Goal: Task Accomplishment & Management: Manage account settings

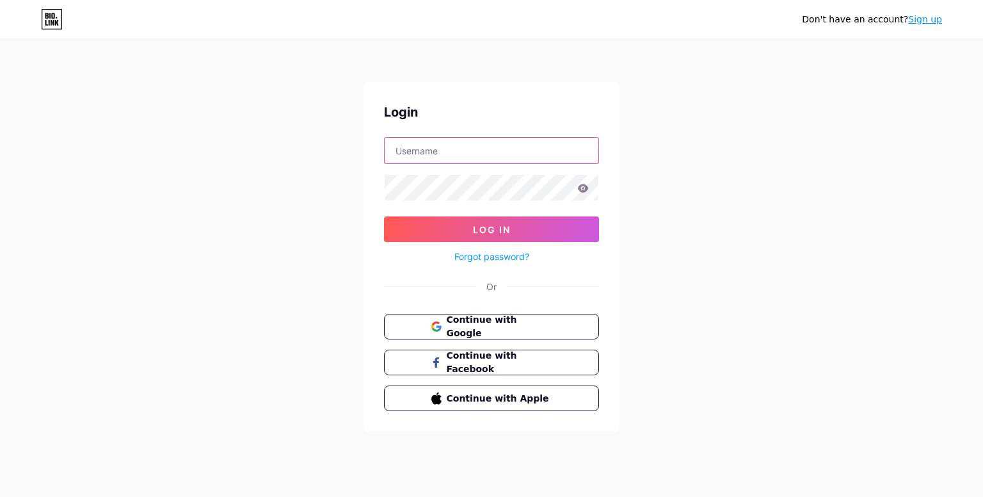
click at [452, 150] on input "text" at bounding box center [492, 151] width 214 height 26
paste input "[URL][DOMAIN_NAME]"
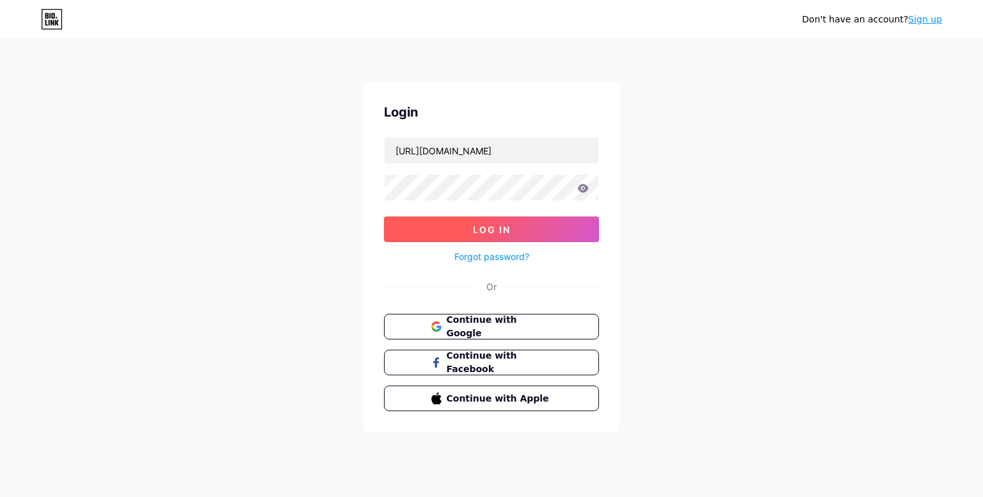
click at [470, 230] on button "Log In" at bounding box center [491, 229] width 215 height 26
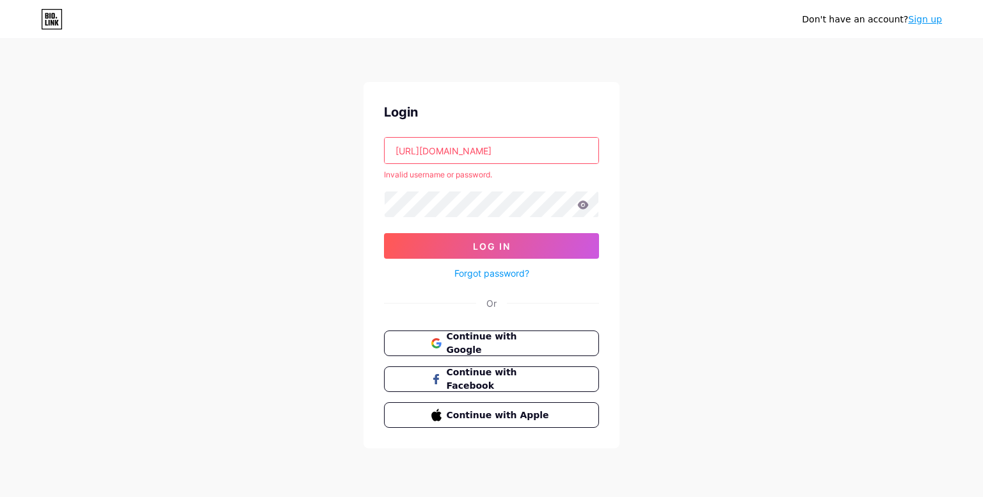
click at [492, 157] on input "[URL][DOMAIN_NAME]" at bounding box center [492, 151] width 214 height 26
paste input "[EMAIL_ADDRESS][DOMAIN_NAME]"
type input "[EMAIL_ADDRESS][DOMAIN_NAME]"
click at [507, 241] on span "Log In" at bounding box center [492, 246] width 38 height 11
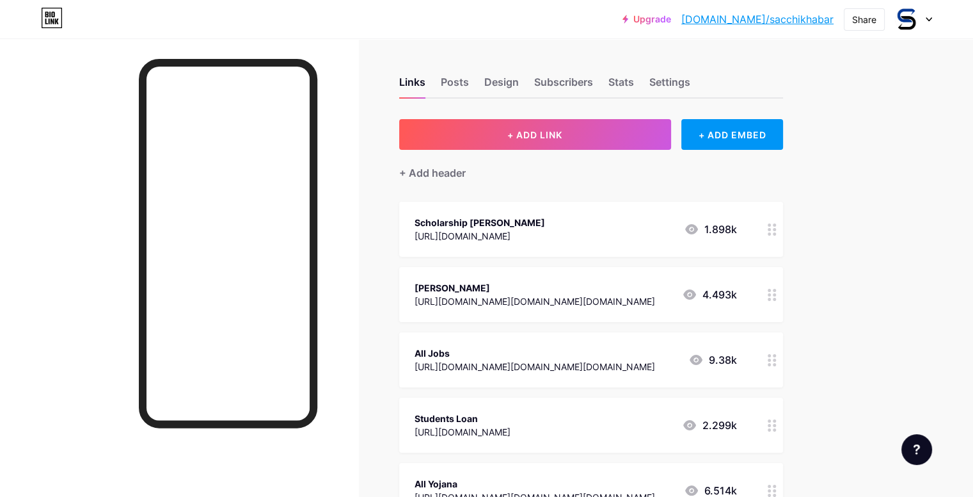
click at [783, 235] on div at bounding box center [772, 229] width 22 height 55
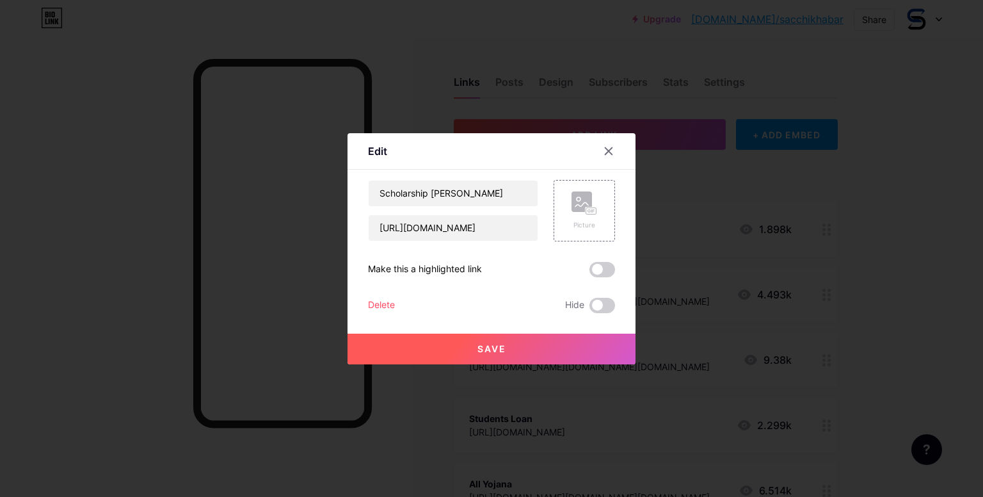
click at [385, 296] on div "Scholarship [PERSON_NAME] [URL][DOMAIN_NAME] Picture Make this a highlighted li…" at bounding box center [491, 246] width 247 height 133
click at [385, 302] on div "Delete" at bounding box center [381, 305] width 27 height 15
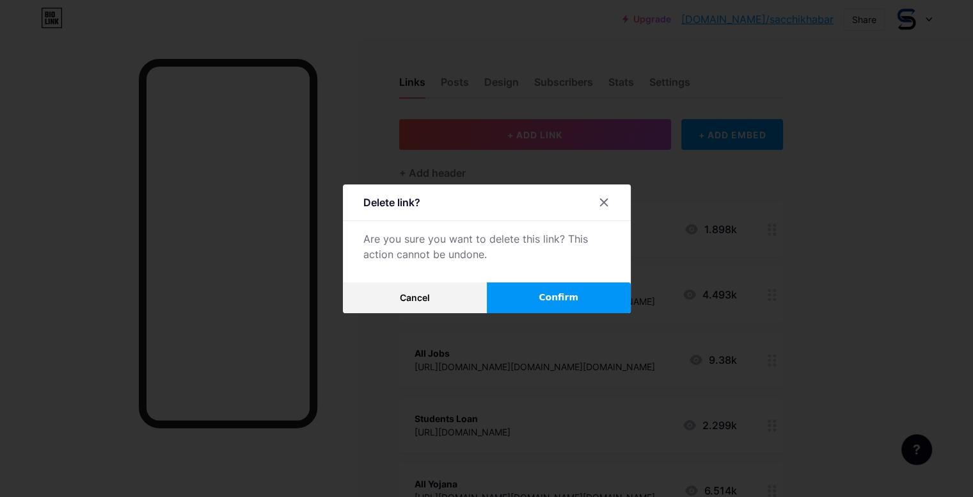
click at [504, 298] on button "Confirm" at bounding box center [559, 297] width 144 height 31
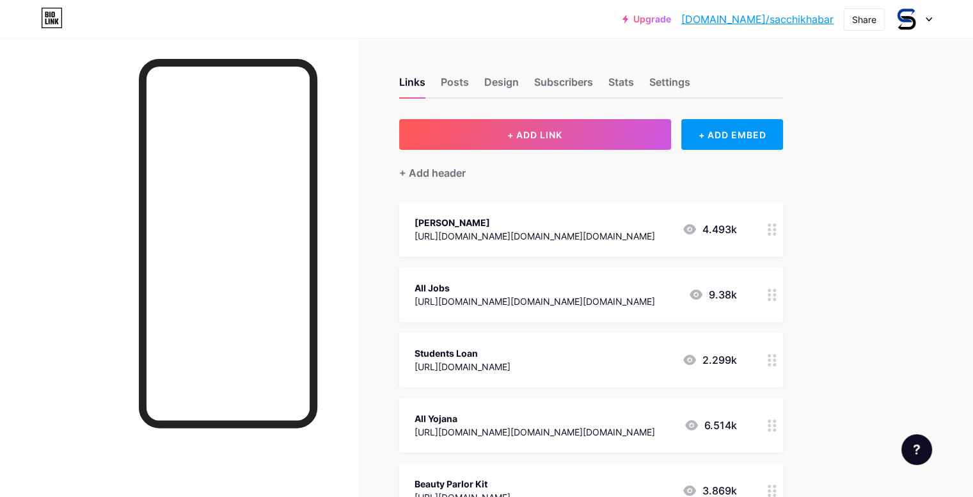
click at [776, 225] on circle at bounding box center [774, 224] width 3 height 3
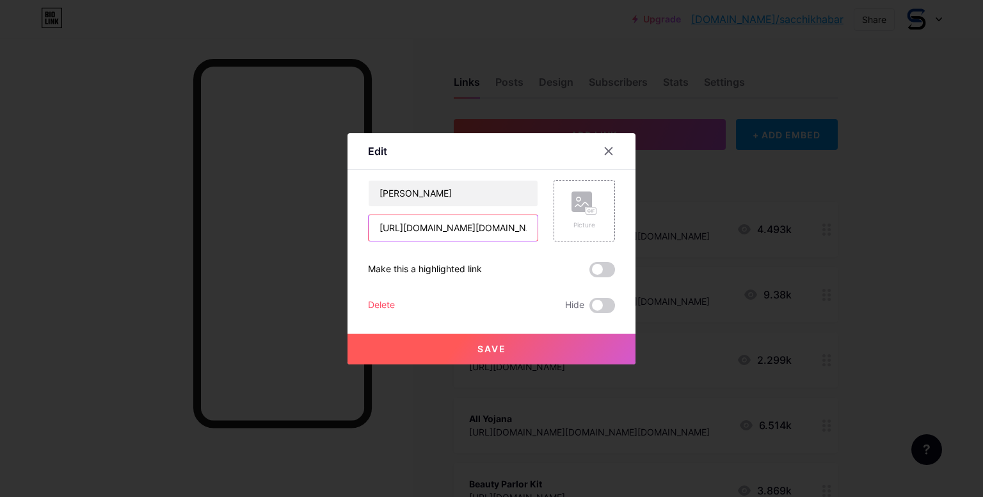
click at [431, 225] on input "[URL][DOMAIN_NAME][DOMAIN_NAME][DOMAIN_NAME]" at bounding box center [453, 228] width 169 height 26
paste input "[DOMAIN_NAME][URL]"
type input "[URL][DOMAIN_NAME]"
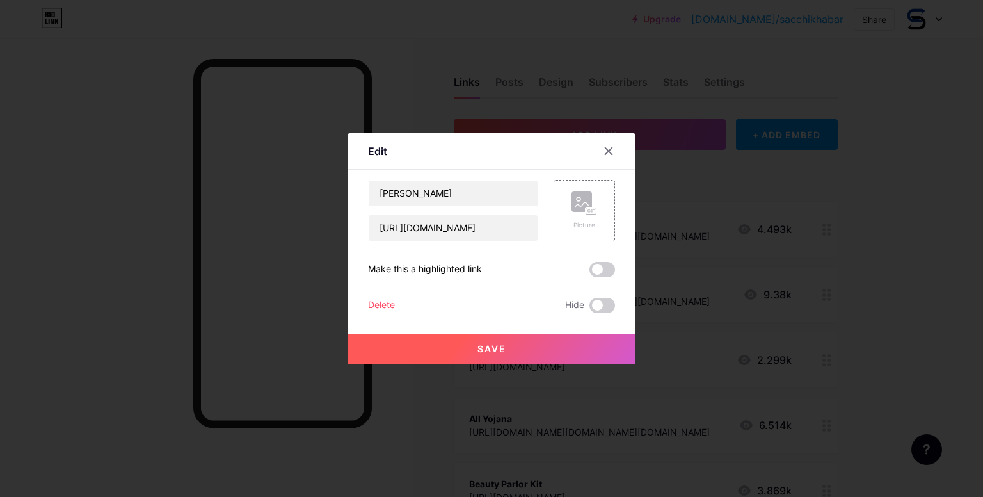
click at [513, 357] on button "Save" at bounding box center [491, 348] width 288 height 31
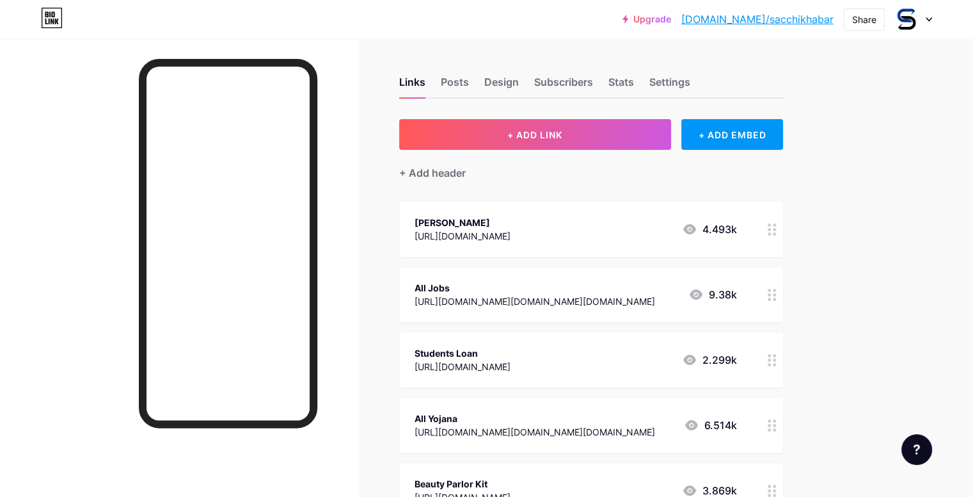
click at [783, 287] on div at bounding box center [772, 294] width 22 height 55
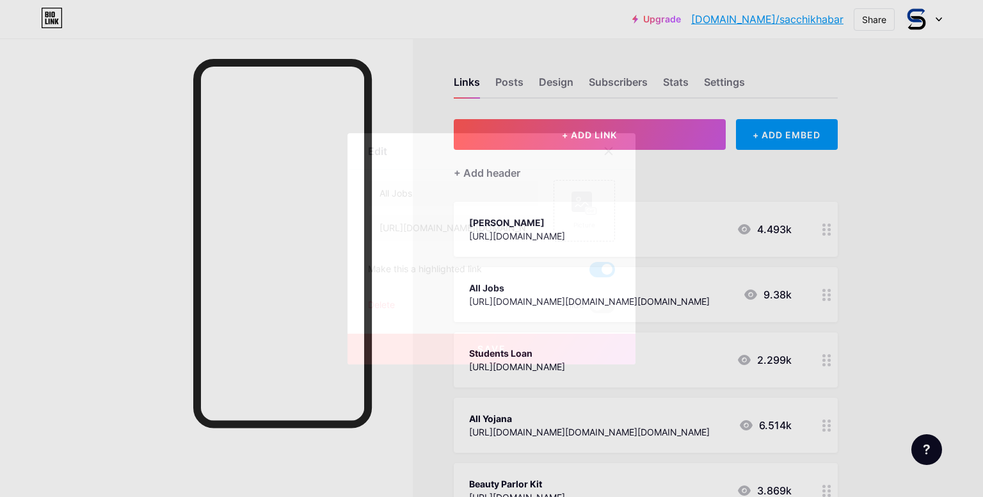
click at [383, 299] on div "Delete" at bounding box center [381, 305] width 27 height 15
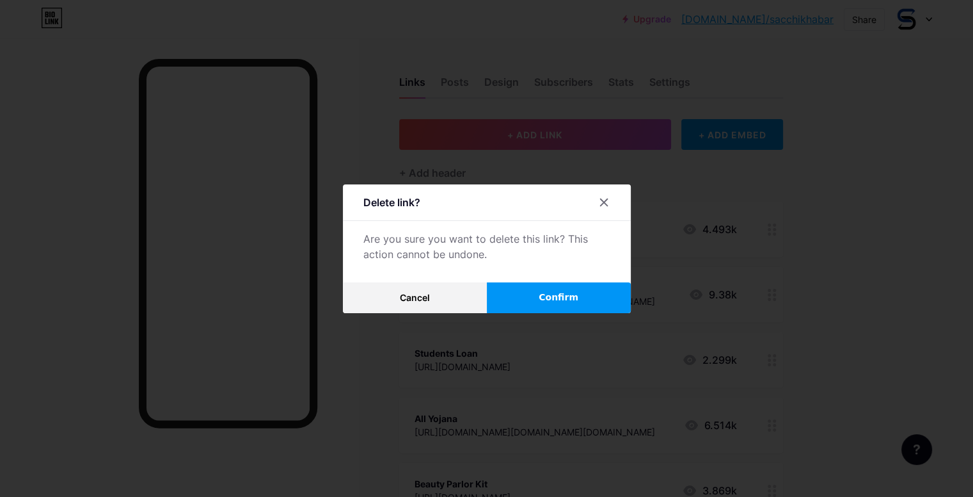
click at [550, 291] on span "Confirm" at bounding box center [559, 297] width 40 height 13
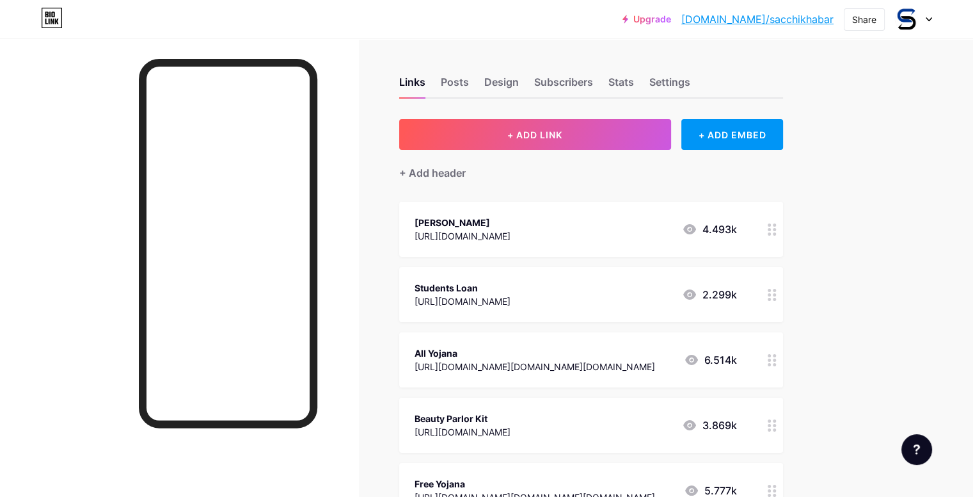
click at [777, 291] on icon at bounding box center [772, 295] width 9 height 12
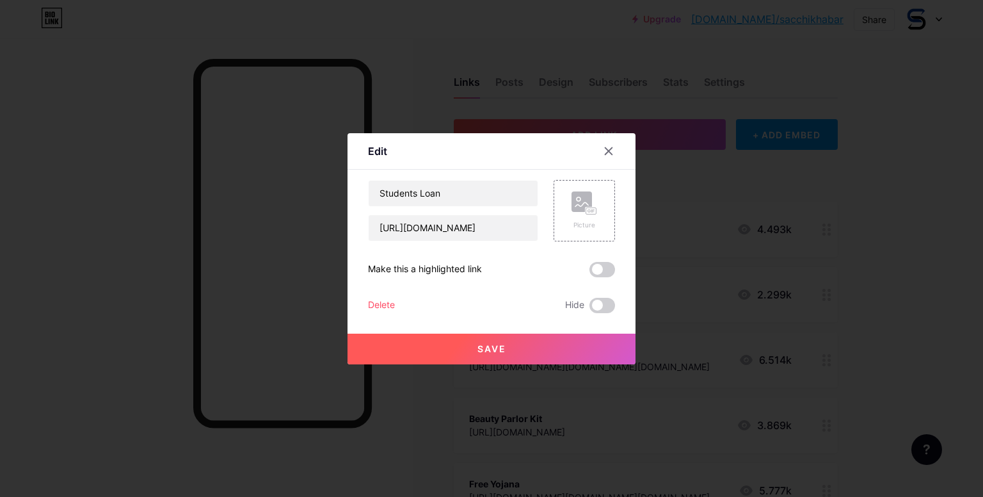
click at [381, 298] on div "Delete" at bounding box center [381, 305] width 27 height 15
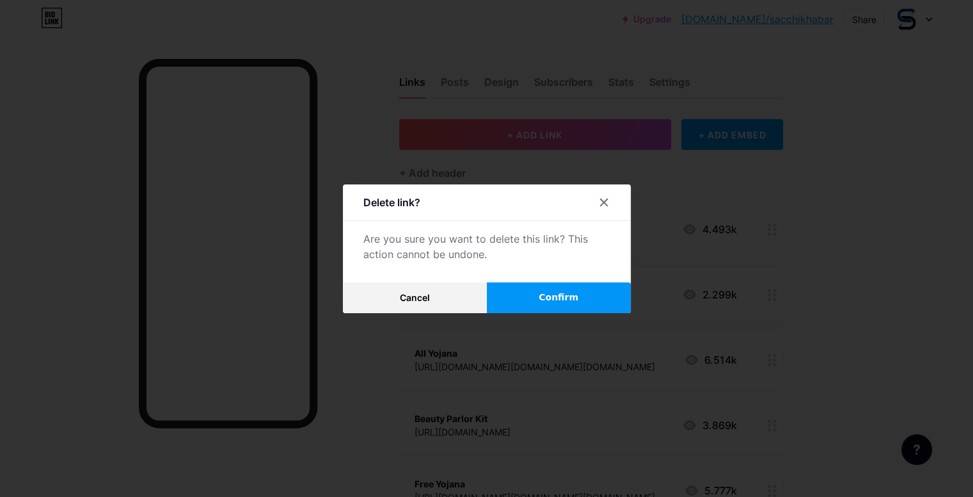
click at [552, 295] on span "Confirm" at bounding box center [559, 297] width 40 height 13
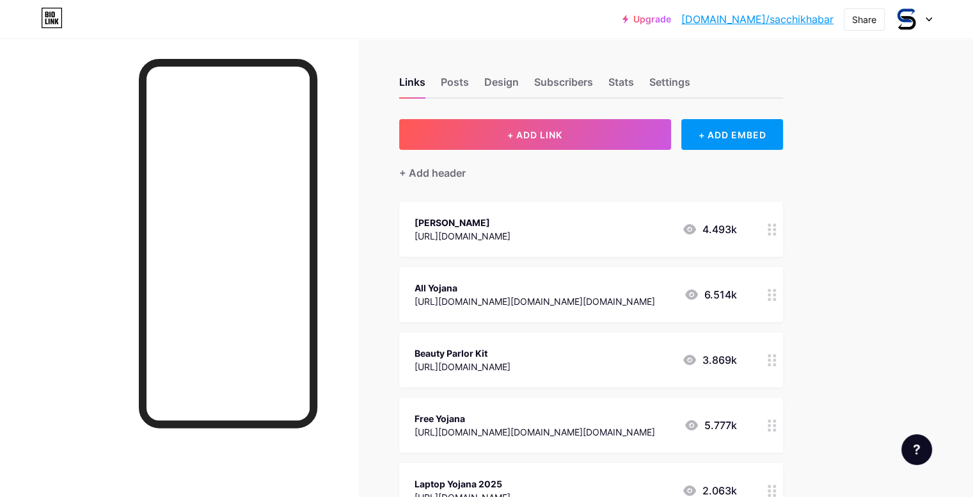
click at [777, 291] on icon at bounding box center [772, 295] width 9 height 12
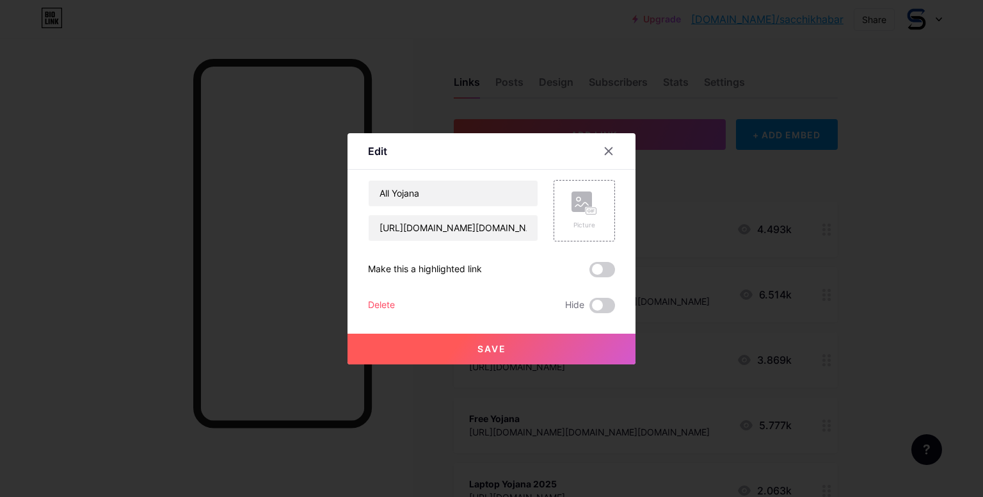
click at [392, 298] on div "Delete" at bounding box center [381, 305] width 27 height 15
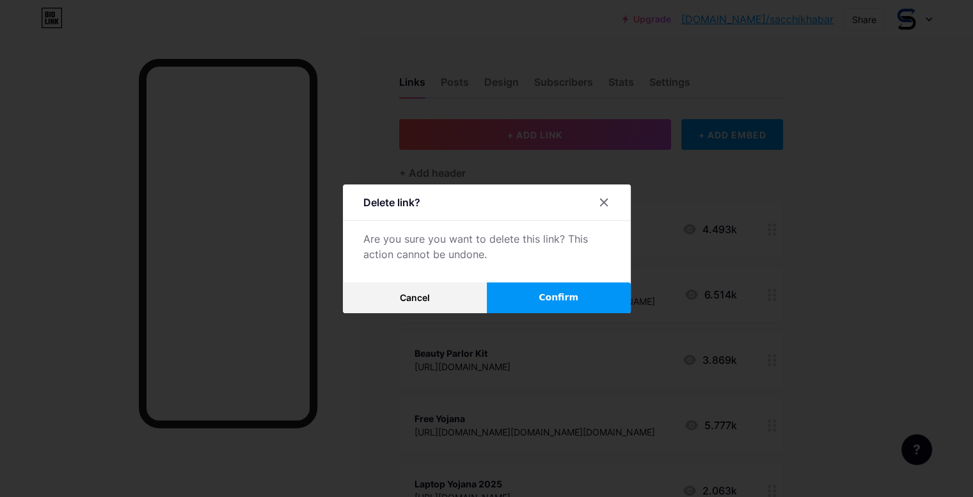
click at [561, 296] on span "Confirm" at bounding box center [559, 297] width 40 height 13
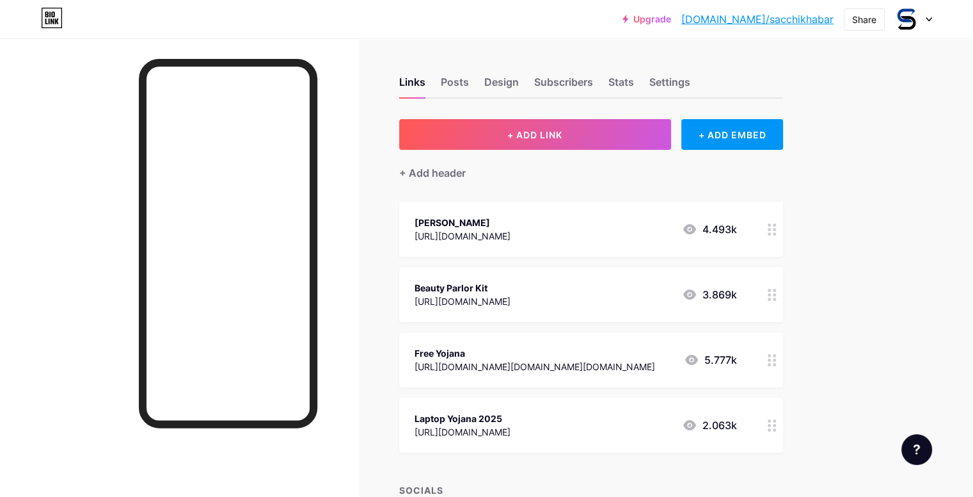
click at [783, 286] on div at bounding box center [772, 294] width 22 height 55
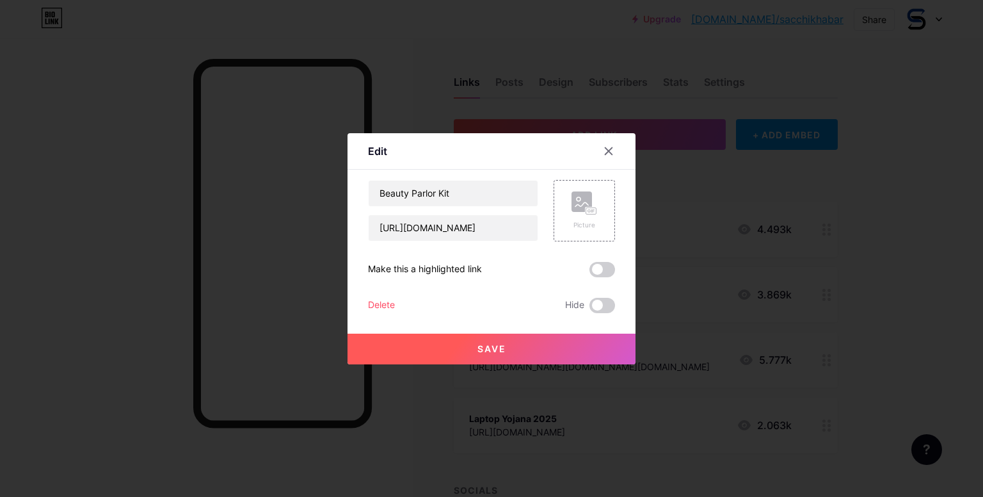
click at [381, 304] on div "Delete" at bounding box center [381, 305] width 27 height 15
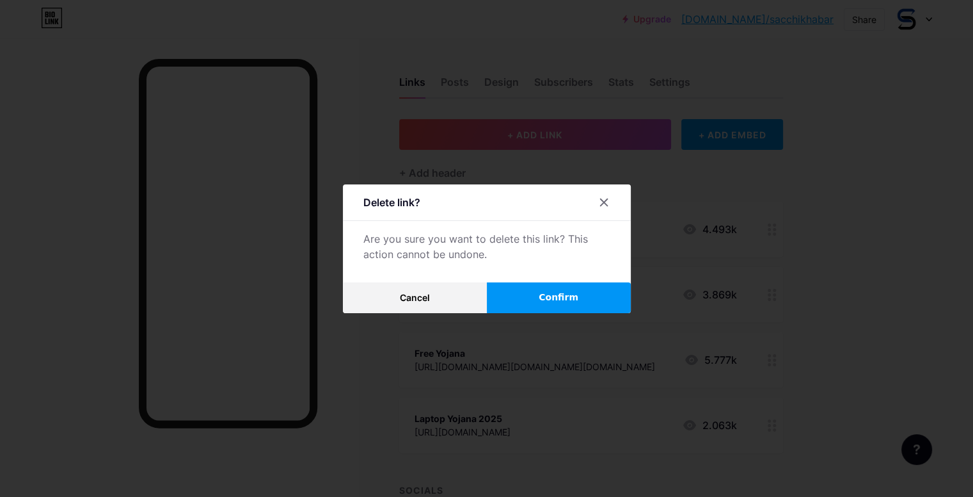
click at [571, 287] on button "Confirm" at bounding box center [559, 297] width 144 height 31
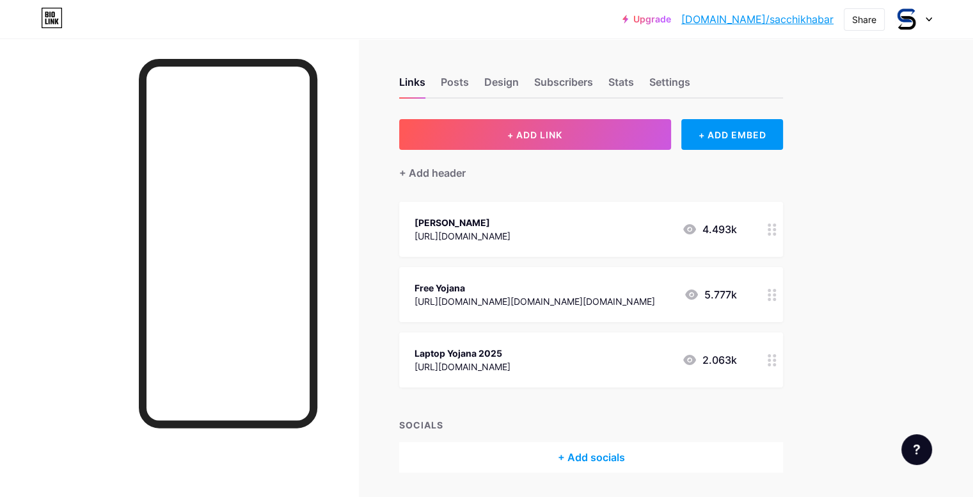
click at [783, 287] on div at bounding box center [772, 294] width 22 height 55
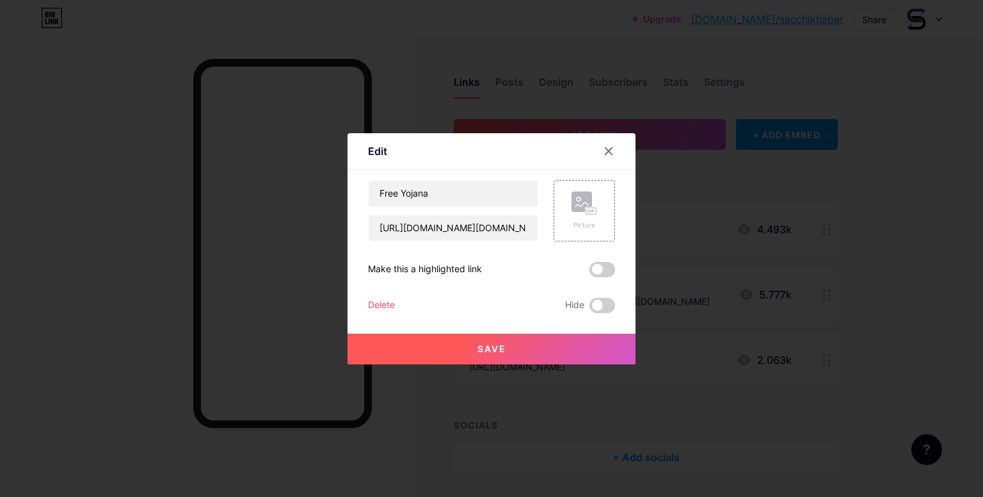
click at [384, 300] on div "Delete" at bounding box center [381, 305] width 27 height 15
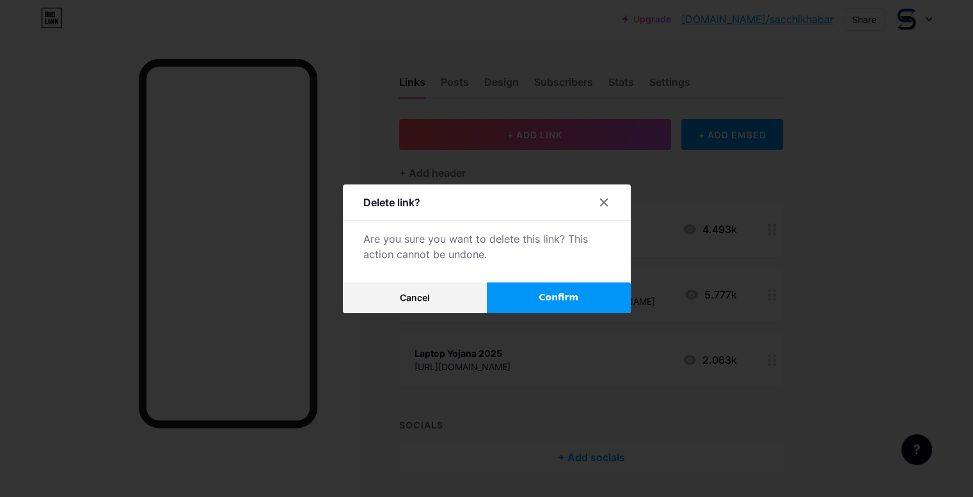
click at [593, 288] on button "Confirm" at bounding box center [559, 297] width 144 height 31
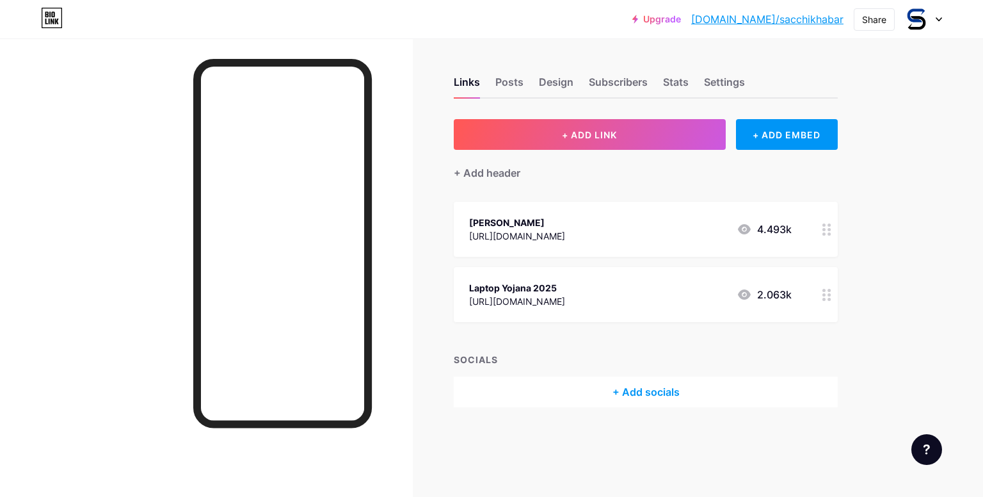
click at [828, 294] on circle at bounding box center [828, 294] width 3 height 3
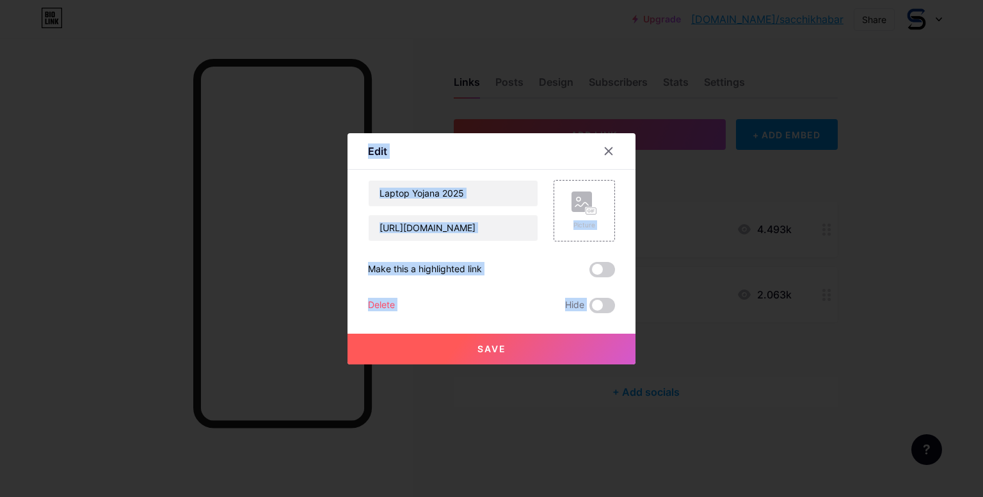
click at [429, 332] on div "Edit Content YouTube Play YouTube video without leaving your page. ADD Vimeo Pl…" at bounding box center [491, 248] width 983 height 497
click at [379, 298] on div "Delete" at bounding box center [381, 305] width 27 height 15
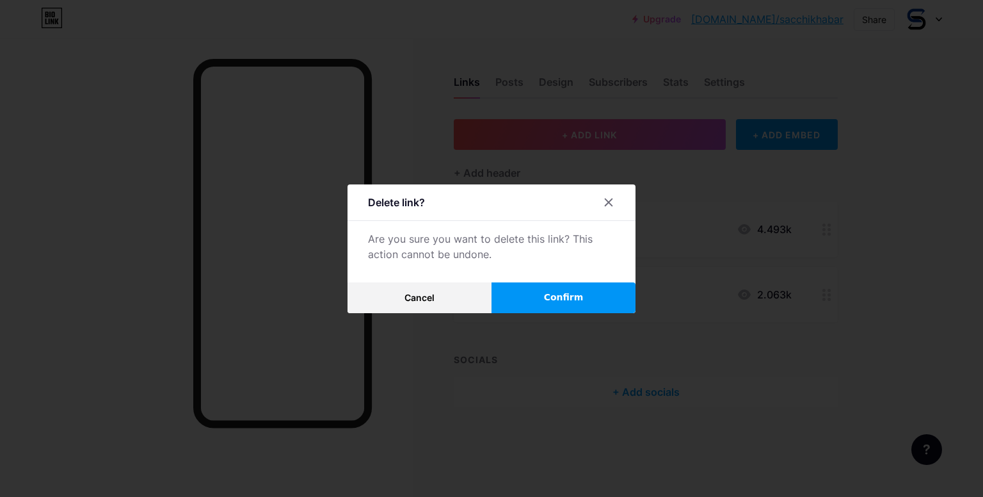
click at [578, 287] on button "Confirm" at bounding box center [563, 297] width 144 height 31
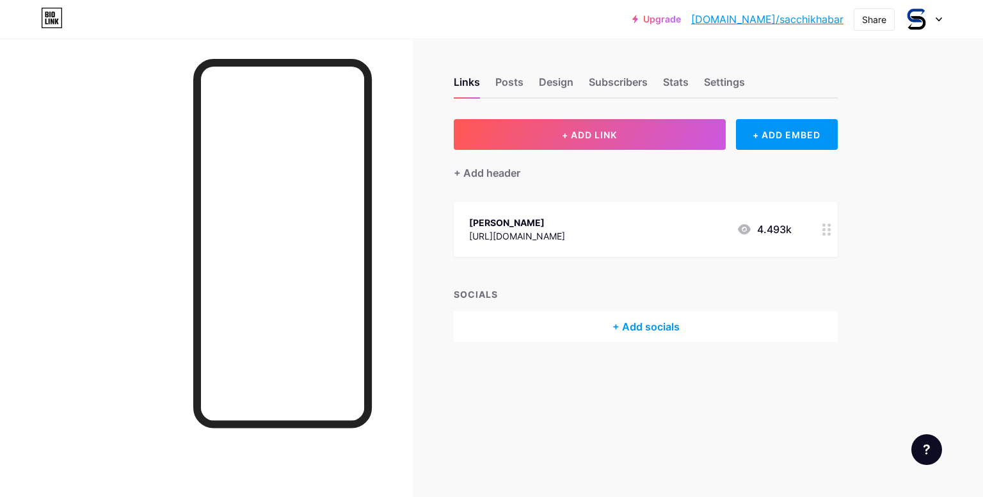
click at [805, 24] on link "[DOMAIN_NAME]/sacchikhabar" at bounding box center [767, 19] width 152 height 15
